Goal: Information Seeking & Learning: Understand process/instructions

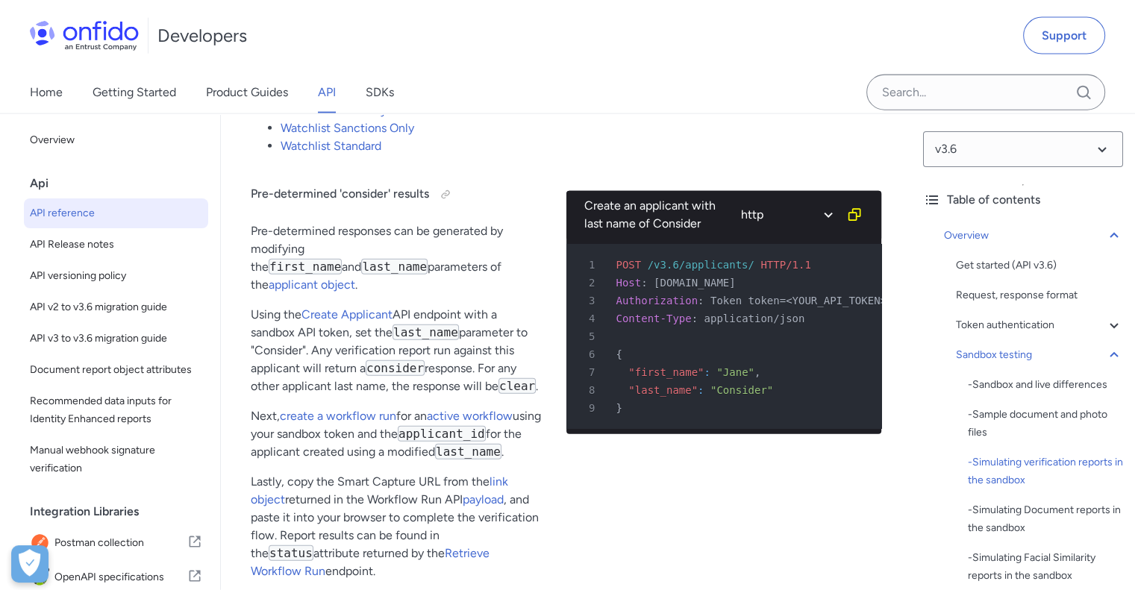
scroll to position [3472, 0]
click at [348, 117] on link "Watchlist PEPs Only" at bounding box center [334, 110] width 106 height 14
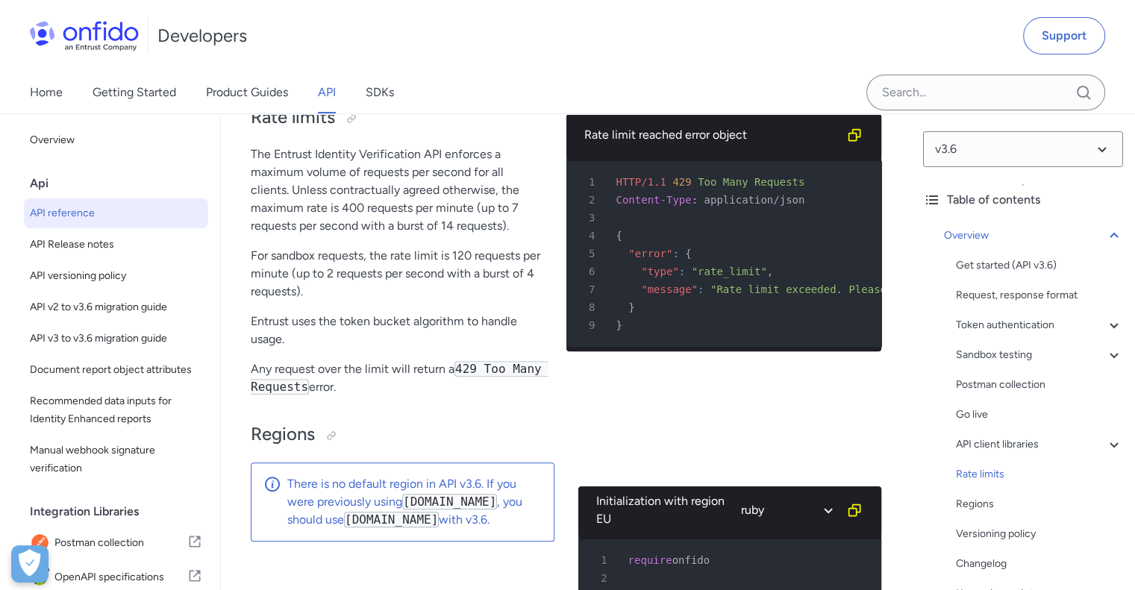
scroll to position [11715, 0]
click at [991, 359] on div "Sandbox testing" at bounding box center [1039, 355] width 167 height 18
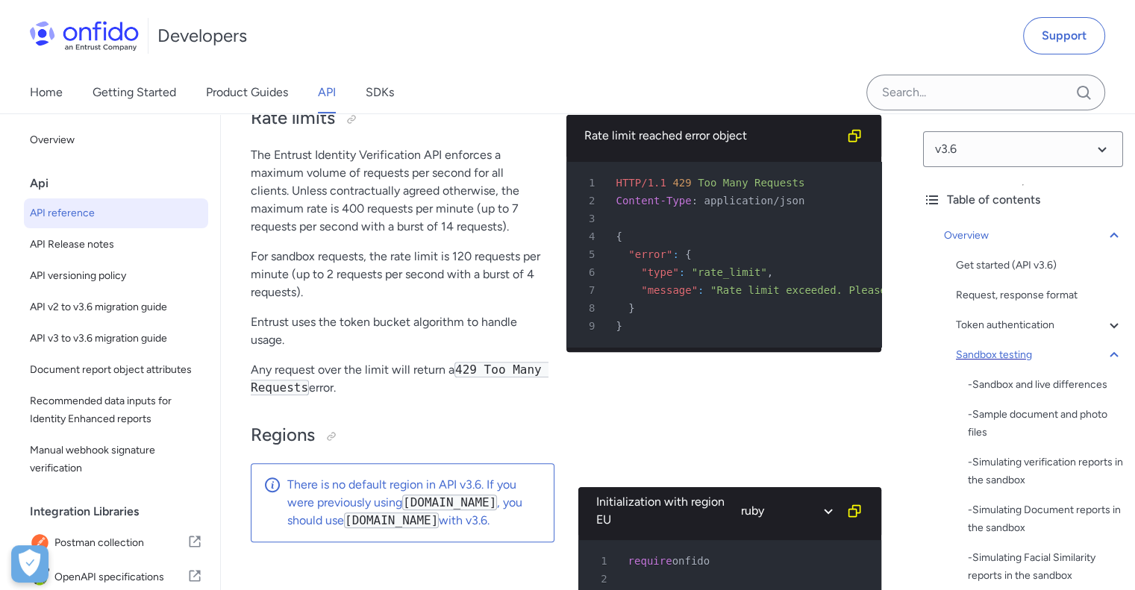
scroll to position [2222, 0]
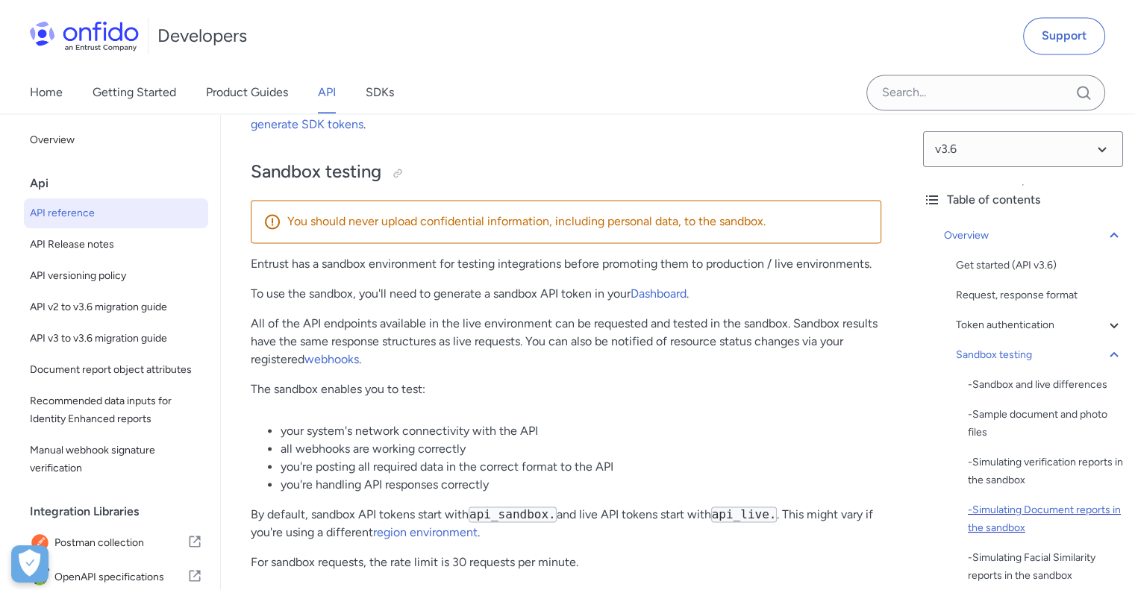
click at [1036, 518] on div "- Simulating Document reports in the sandbox" at bounding box center [1045, 519] width 155 height 36
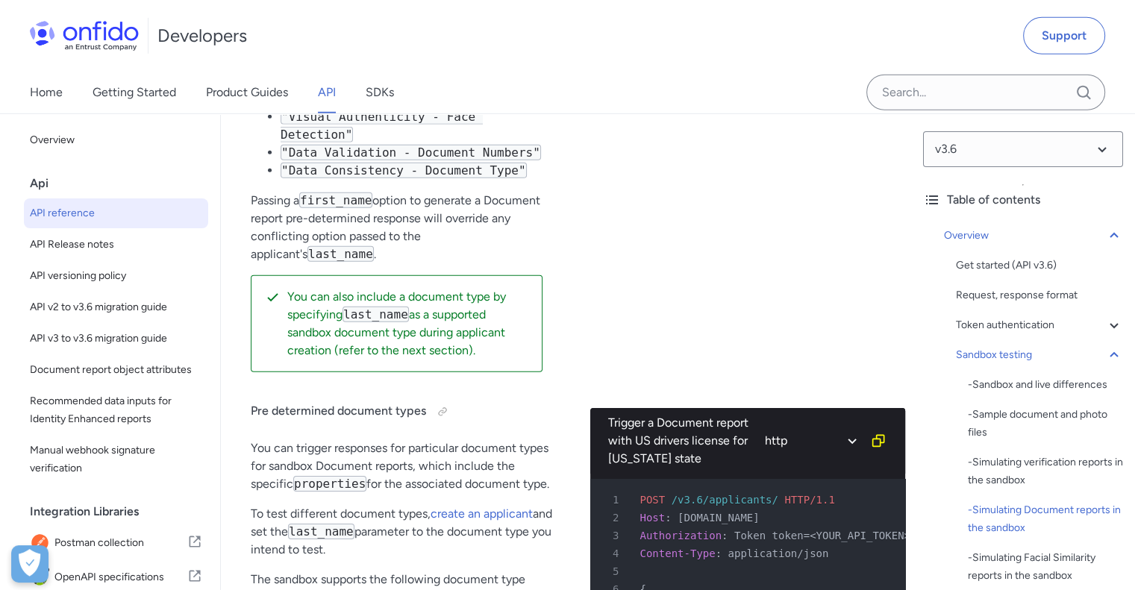
scroll to position [4587, 0]
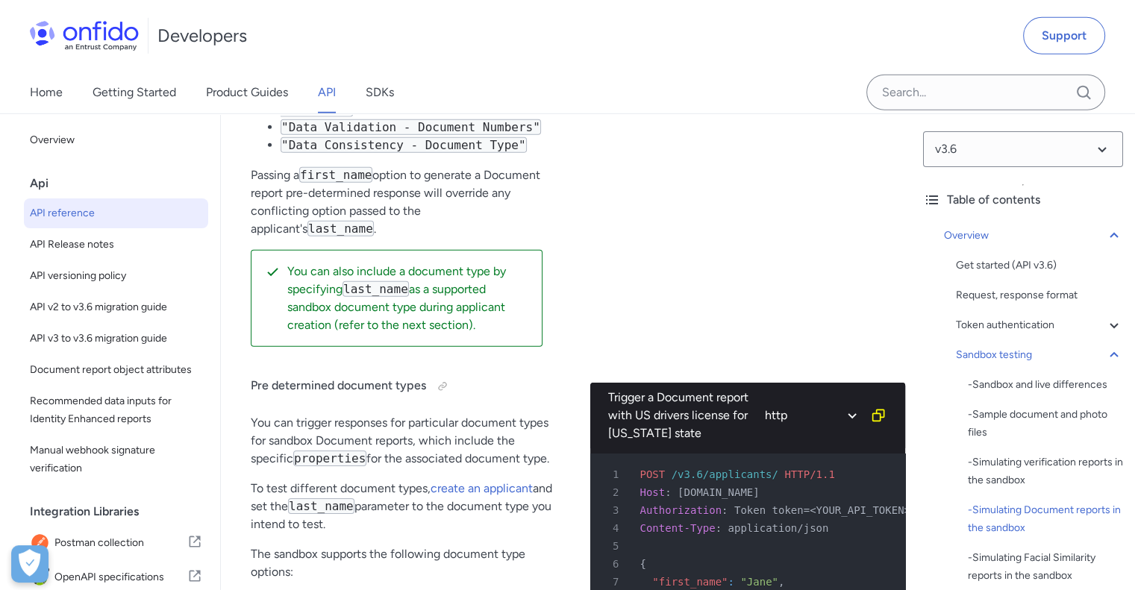
click at [642, 182] on div "Trigger an Image Integrity - Supported Document breakdown combination for a Doc…" at bounding box center [724, 32] width 316 height 654
click at [692, 223] on div "Trigger an Image Integrity - Supported Document breakdown combination for a Doc…" at bounding box center [724, 32] width 316 height 654
